Goal: Task Accomplishment & Management: Manage account settings

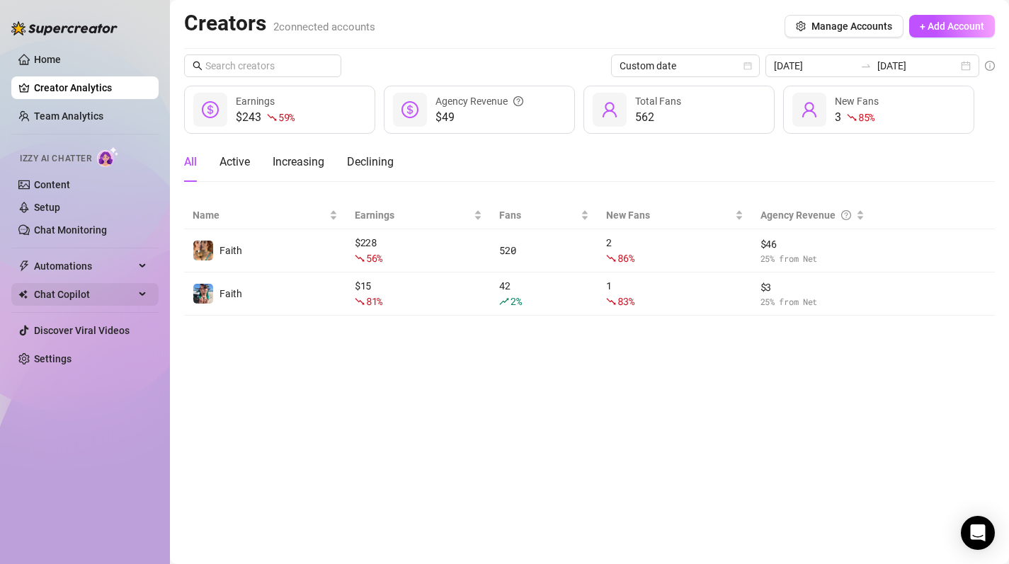
click at [92, 300] on span "Chat Copilot" at bounding box center [84, 294] width 101 height 23
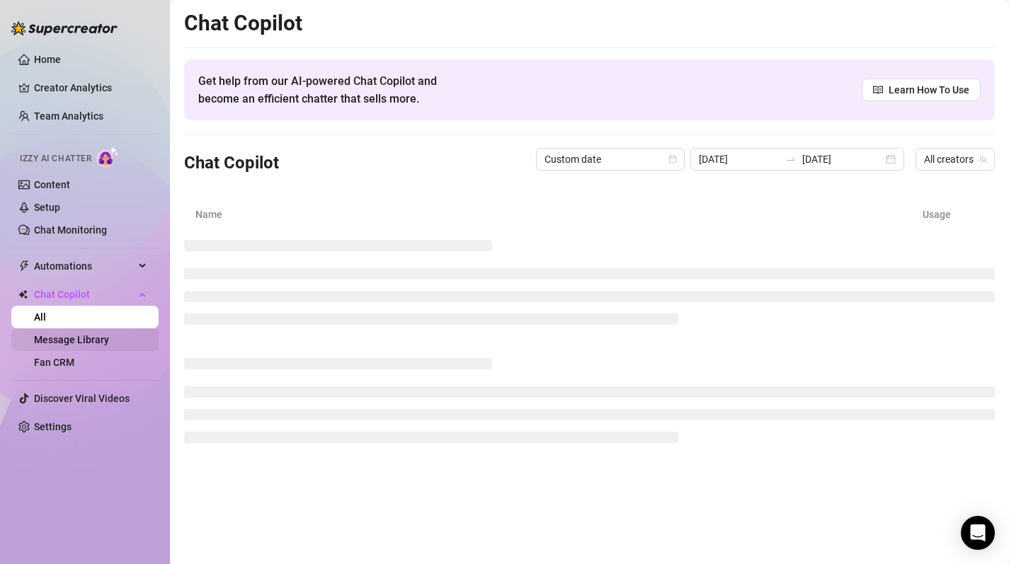
click at [106, 336] on link "Message Library" at bounding box center [71, 339] width 75 height 11
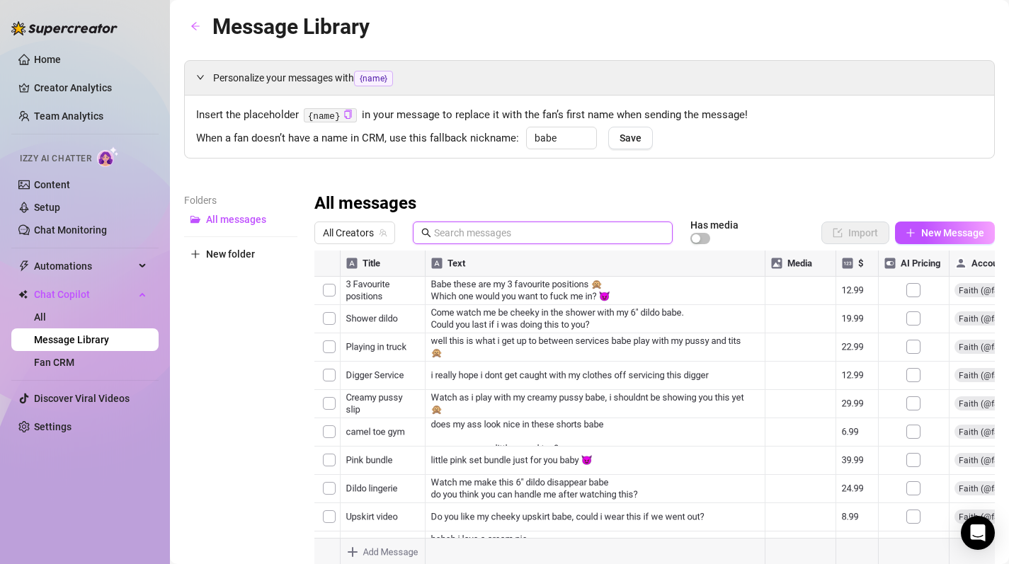
click at [470, 227] on input "text" at bounding box center [549, 233] width 230 height 16
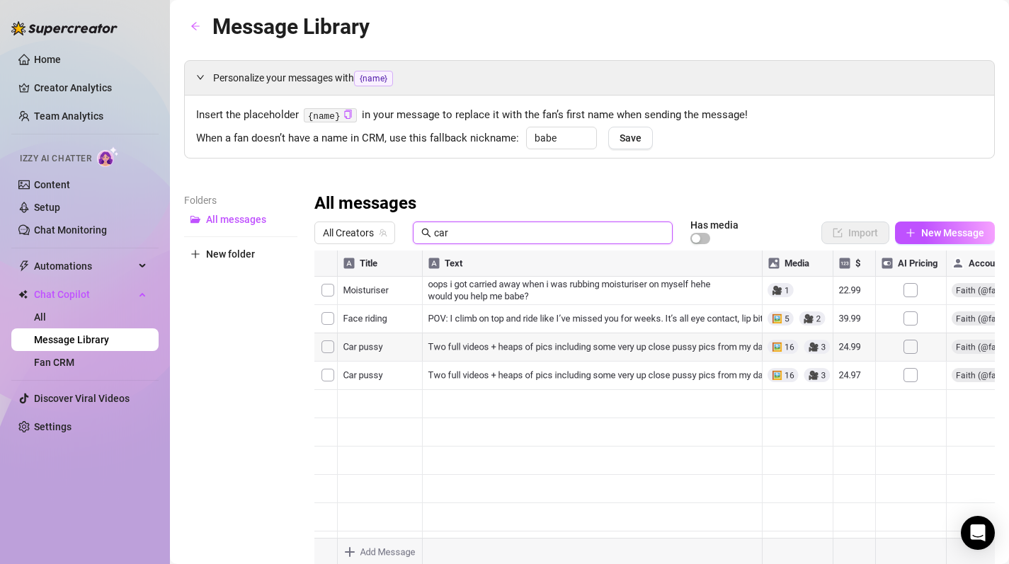
type input "car"
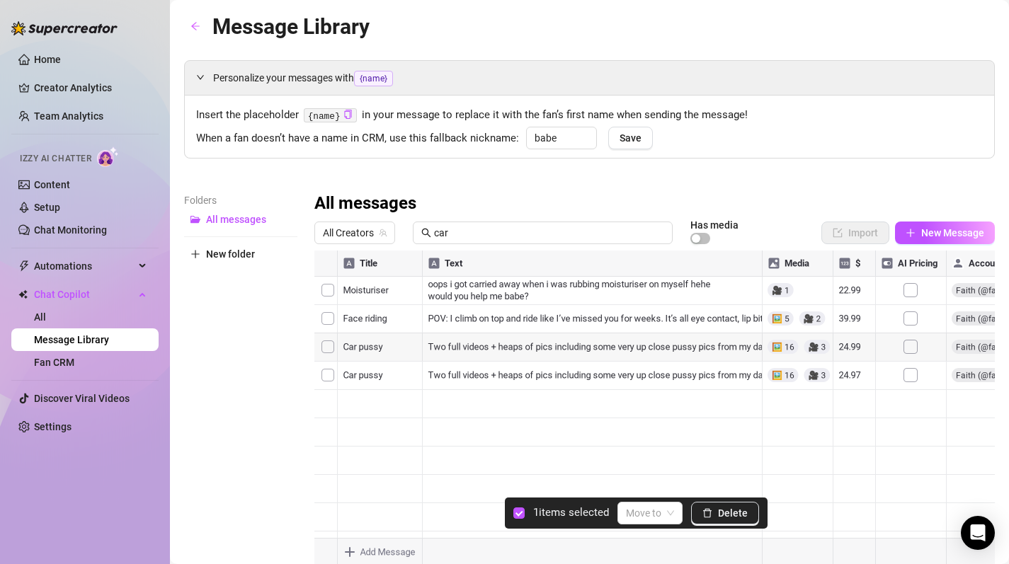
click at [331, 346] on div at bounding box center [654, 409] width 680 height 316
click at [719, 513] on span "Delete" at bounding box center [733, 513] width 30 height 11
